Goal: Navigation & Orientation: Find specific page/section

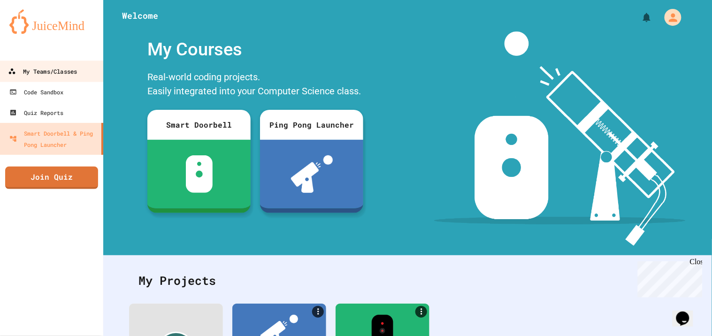
click at [54, 67] on div "My Teams/Classes" at bounding box center [42, 72] width 69 height 12
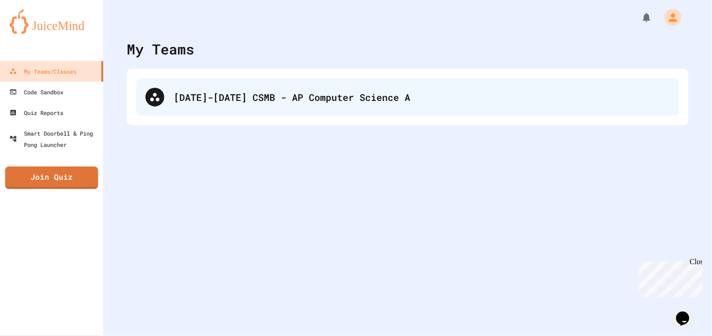
click at [191, 101] on div "[DATE]-[DATE] CSMB - AP Computer Science A" at bounding box center [422, 97] width 496 height 14
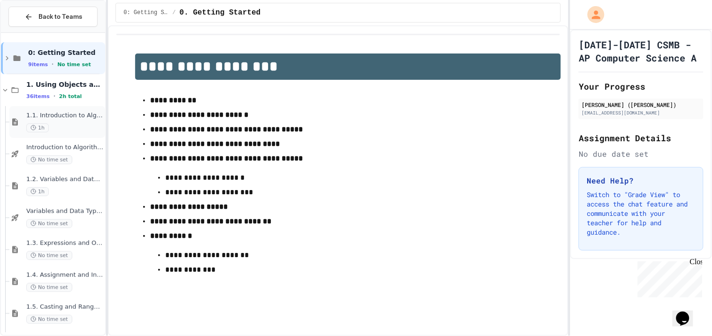
click at [79, 121] on div "1.1. Introduction to Algorithms, Programming, and Compilers 1h" at bounding box center [64, 122] width 77 height 21
